Goal: Transaction & Acquisition: Purchase product/service

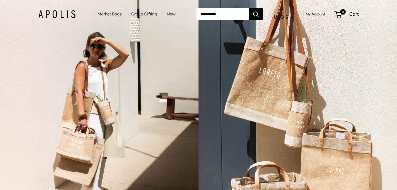
click at [104, 13] on link "Market Bags" at bounding box center [110, 14] width 24 height 8
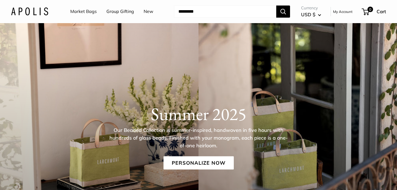
click at [97, 166] on div "Summer 2025 Our Beaded Collection is summer-inspired, handwoven in five hours w…" at bounding box center [198, 136] width 397 height 66
click at [103, 151] on div "Summer 2025 Our Beaded Collection is summer-inspired, handwoven in five hours w…" at bounding box center [198, 136] width 397 height 66
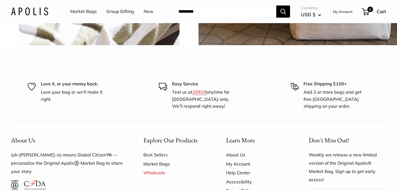
scroll to position [1352, 0]
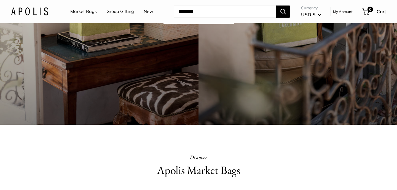
scroll to position [0, 0]
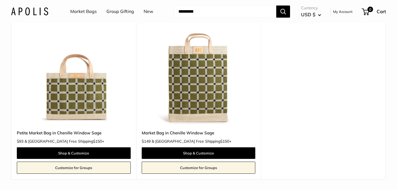
scroll to position [72, 0]
